Goal: Task Accomplishment & Management: Complete application form

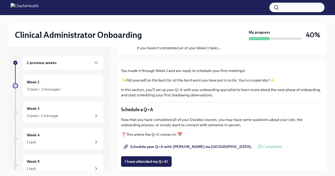
scroll to position [27, 0]
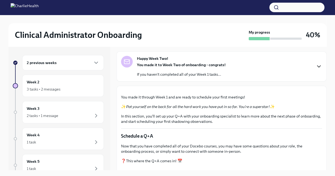
click at [316, 69] on icon "button" at bounding box center [319, 66] width 6 height 6
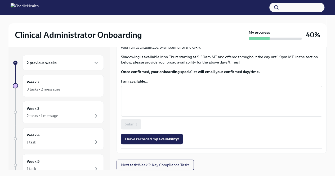
scroll to position [504, 0]
click at [235, 114] on textarea "I am available..." at bounding box center [221, 101] width 195 height 25
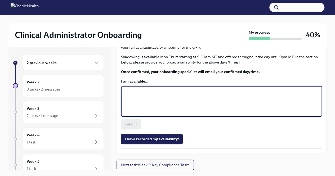
type textarea "Y"
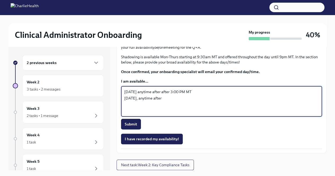
click at [168, 114] on textarea "[DATE] anytime after after 3:00 PM MT [DATE], anytime after" at bounding box center [221, 101] width 195 height 25
click at [193, 114] on textarea "[DATE], anytime after after 3:00 PM MT [DATE], anytime after" at bounding box center [221, 101] width 195 height 25
click at [193, 114] on textarea "[DATE], anytime after after 3:00 PM MT [DATE], anytime after 3:00 PM MT [DATE],…" at bounding box center [221, 101] width 195 height 25
click at [218, 114] on textarea "[DATE], anytime after 3:00 PM MT [DATE], anytime after 3:00 PM MT [DATE], anyti…" at bounding box center [221, 101] width 195 height 25
drag, startPoint x: 218, startPoint y: 160, endPoint x: 165, endPoint y: 163, distance: 53.1
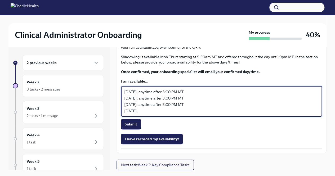
click at [165, 114] on textarea "[DATE], anytime after 3:00 PM MT [DATE], anytime after 3:00 PM MT [DATE], anyti…" at bounding box center [221, 101] width 195 height 25
click at [167, 114] on textarea "[DATE], anytime after 3:00 PM MT [DATE], anytime after 3:00 PM MT [DATE], anyti…" at bounding box center [221, 101] width 195 height 25
paste textarea "anytime after 3:00 PM MT"
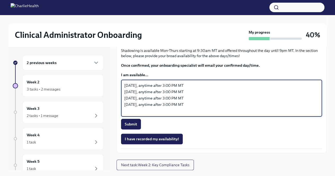
scroll to position [510, 0]
paste textarea "anytime after 3:00 PM MT"
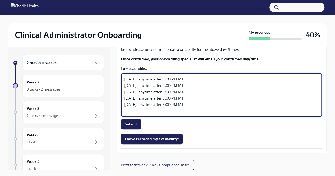
scroll to position [517, 0]
paste textarea "anytime after 3:00 PM MT"
type textarea "[DATE], anytime after 3:00 PM MT [DATE], anytime after 3:00 PM MT [DATE], anyti…"
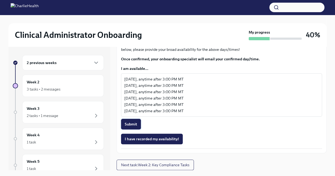
click at [137, 127] on span "Submit" at bounding box center [131, 124] width 12 height 5
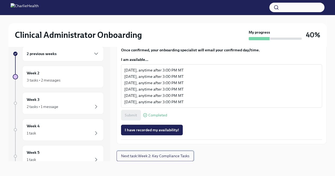
click at [178, 153] on button "Next task : Week 2: Key Compliance Tasks" at bounding box center [155, 156] width 77 height 11
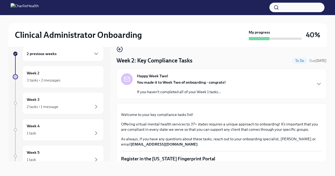
click at [294, 82] on div "Happy Week Two! You made it to Week Two of onboarding - congrats! If you haven'…" at bounding box center [221, 83] width 201 height 21
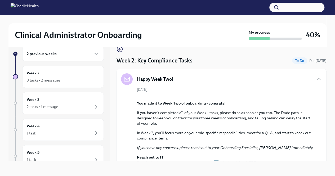
click at [299, 79] on div "Happy Week Two!" at bounding box center [221, 79] width 201 height 12
click at [316, 78] on icon "button" at bounding box center [319, 79] width 6 height 6
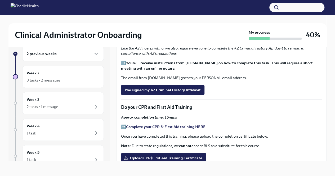
scroll to position [196, 0]
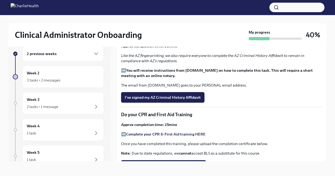
click at [180, 21] on span "I've registered in the AZ Fingerprint Portal" at bounding box center [162, 18] width 75 height 5
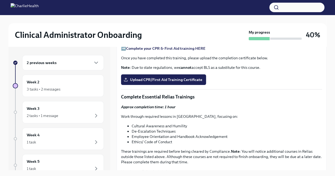
scroll to position [292, 0]
click at [190, 14] on span "I've signed my AZ Criminal History Affidavit" at bounding box center [163, 11] width 76 height 5
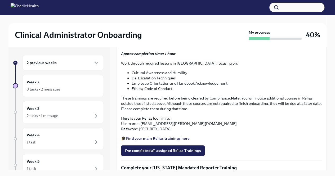
scroll to position [371, 0]
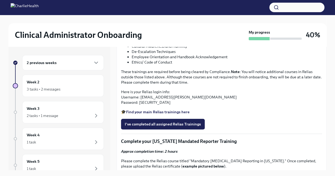
click at [162, 3] on span "Upload CPR/First Aid Training Certificate" at bounding box center [164, -1] width 78 height 5
click at [0, 0] on input "Upload CPR/First Aid Training Certificate" at bounding box center [0, 0] width 0 height 0
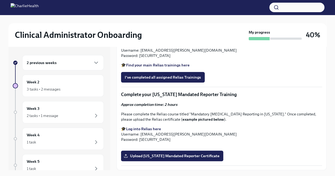
scroll to position [435, 0]
drag, startPoint x: 187, startPoint y: 92, endPoint x: 160, endPoint y: 92, distance: 27.0
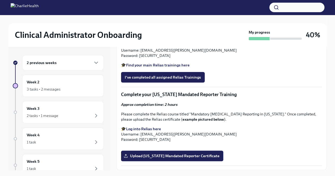
drag, startPoint x: 133, startPoint y: 91, endPoint x: 186, endPoint y: 91, distance: 53.8
copy li "Cultural Awareness and Humility"
click at [172, 7] on li "De-Escalation Techniques" at bounding box center [227, 4] width 191 height 5
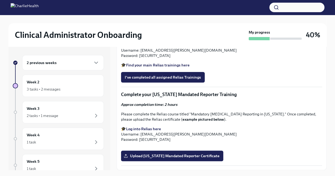
drag, startPoint x: 177, startPoint y: 98, endPoint x: 129, endPoint y: 100, distance: 48.0
click at [132, 7] on li "De-Escalation Techniques" at bounding box center [227, 4] width 191 height 5
copy li "De-Escalation Techniques"
drag, startPoint x: 194, startPoint y: 93, endPoint x: 131, endPoint y: 94, distance: 63.1
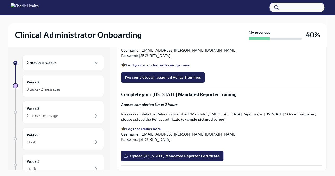
click at [131, 18] on ul "Cultural Awareness and Humility De-Escalation Techniques Employee Orientation a…" at bounding box center [221, 7] width 201 height 21
copy li "Cultural Awareness and Humility"
drag, startPoint x: 179, startPoint y: 99, endPoint x: 133, endPoint y: 98, distance: 46.2
click at [133, 7] on li "De-Escalation Techniques" at bounding box center [227, 4] width 191 height 5
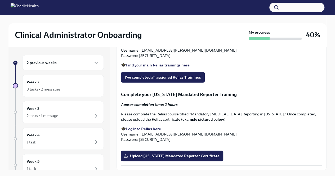
copy li "De-Escalation Techniques"
click at [211, 68] on div "Approx completion time: 1 hour Work through required lessons in [GEOGRAPHIC_DAT…" at bounding box center [221, 23] width 201 height 90
drag, startPoint x: 231, startPoint y: 102, endPoint x: 132, endPoint y: 104, distance: 99.5
click at [132, 13] on li "Employee Orientation and Handbook Acknowledgement" at bounding box center [227, 9] width 191 height 5
copy li "Employee Orientation and Handbook Acknowledgement"
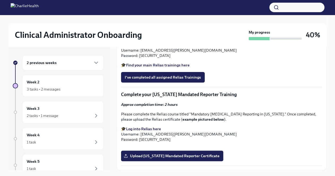
click at [163, 68] on div "Approx completion time: 1 hour Work through required lessons in [GEOGRAPHIC_DAT…" at bounding box center [221, 23] width 201 height 90
drag, startPoint x: 176, startPoint y: 110, endPoint x: 132, endPoint y: 111, distance: 43.5
click at [132, 18] on li "Ethics/ Code of Conduct" at bounding box center [227, 15] width 191 height 5
copy li "Ethics/ Code of Conduct"
click at [181, 7] on li "De-Escalation Techniques" at bounding box center [227, 4] width 191 height 5
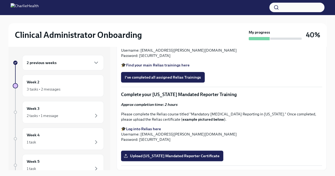
drag, startPoint x: 234, startPoint y: 103, endPoint x: 132, endPoint y: 103, distance: 102.1
click at [132, 13] on li "Employee Orientation and Handbook Acknowledgement" at bounding box center [227, 9] width 191 height 5
copy li "Employee Orientation and Handbook Acknowledgement"
